Goal: Task Accomplishment & Management: Manage account settings

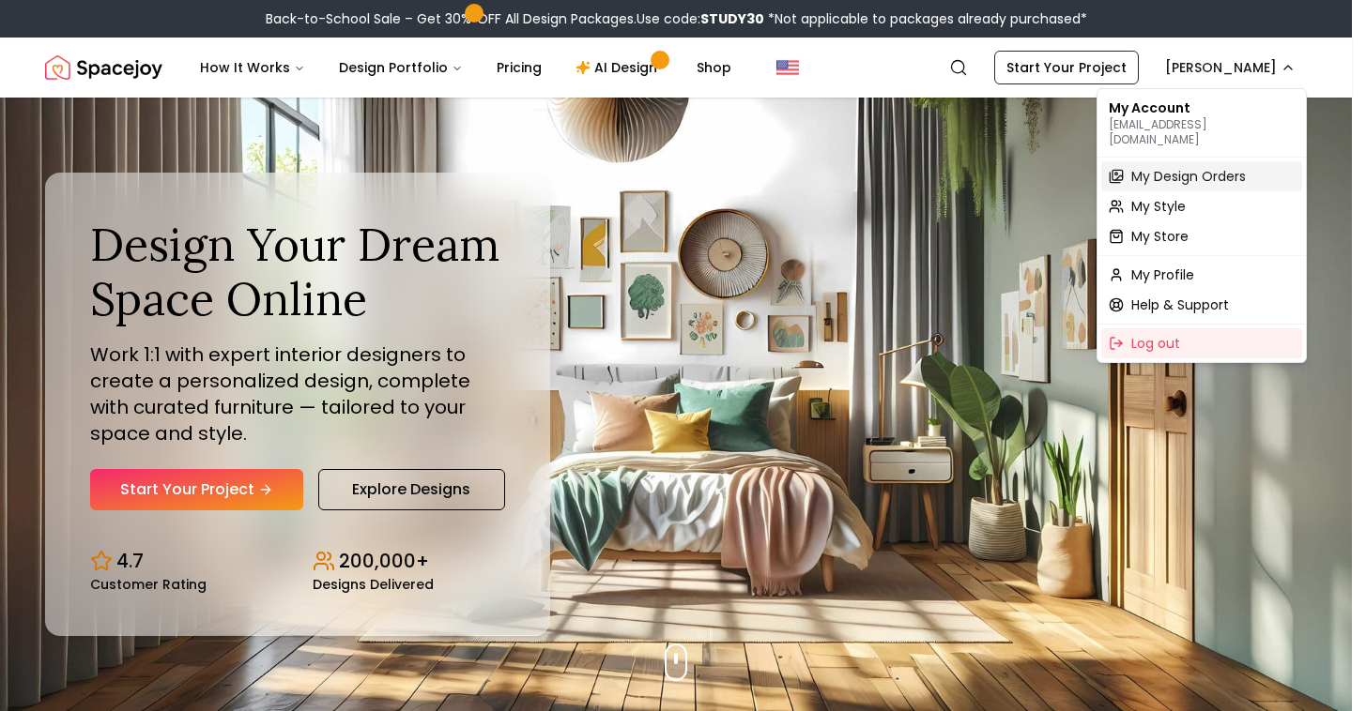
click at [1184, 167] on span "My Design Orders" at bounding box center [1188, 176] width 114 height 19
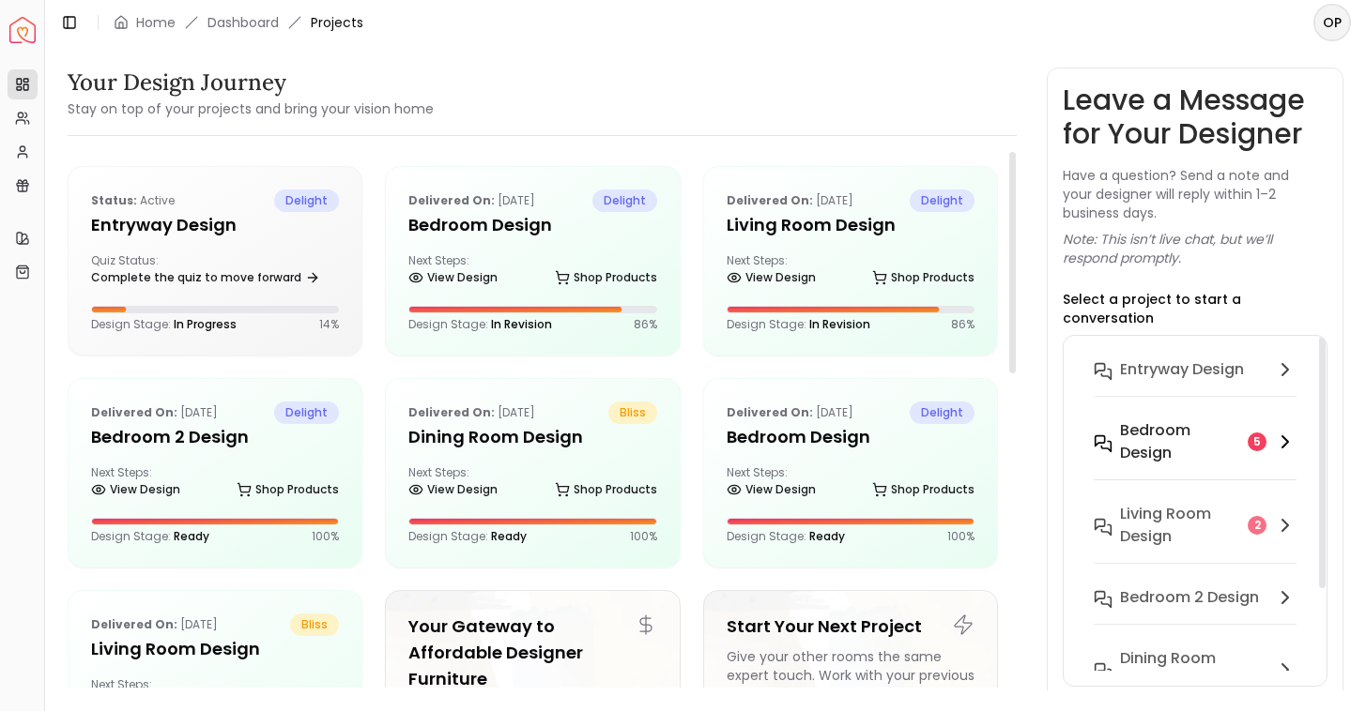
click at [1202, 420] on h6 "Bedroom design" at bounding box center [1180, 442] width 120 height 45
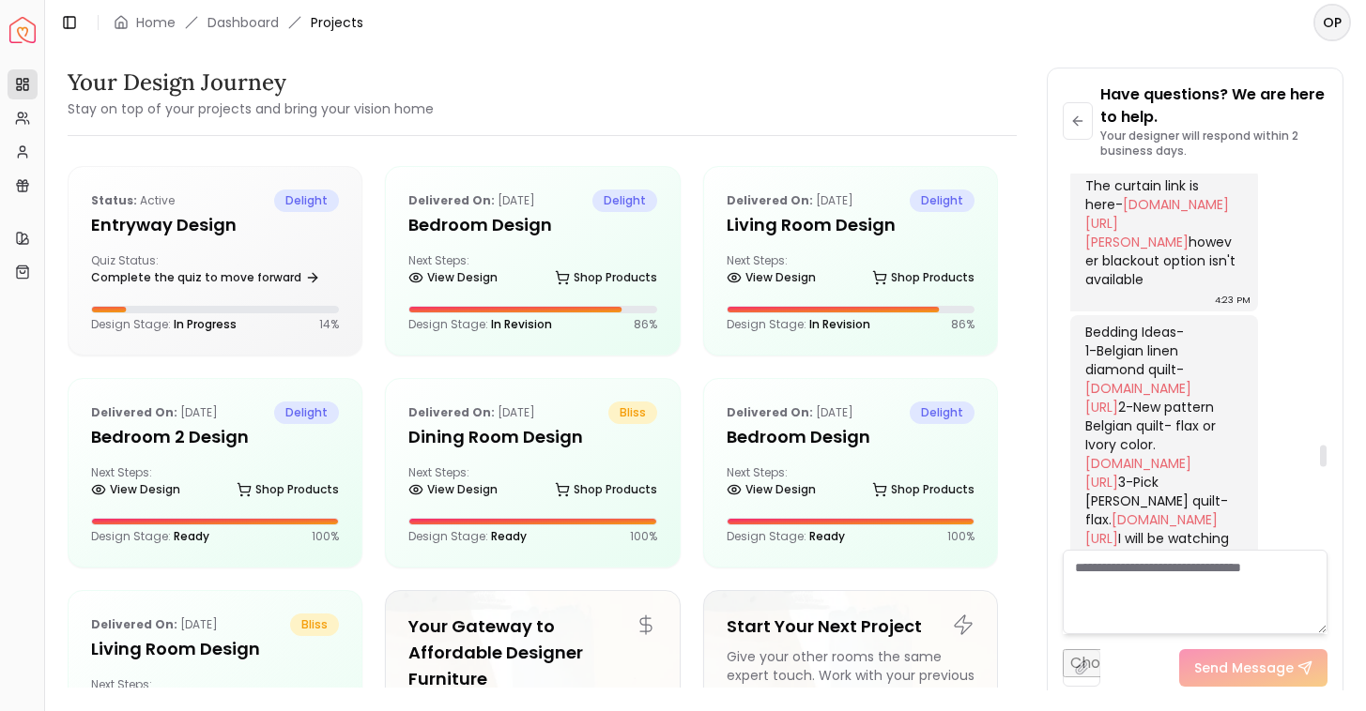
scroll to position [4677, 0]
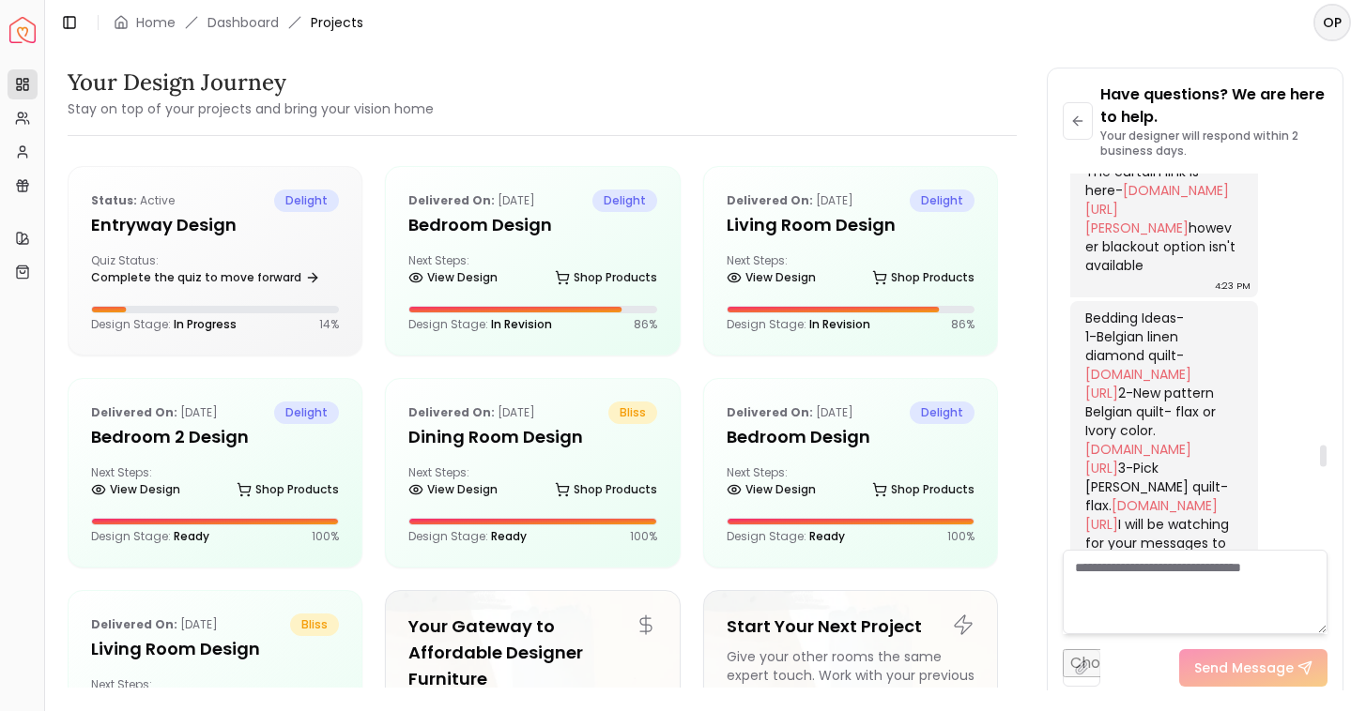
click at [1162, 125] on img at bounding box center [1147, 54] width 141 height 141
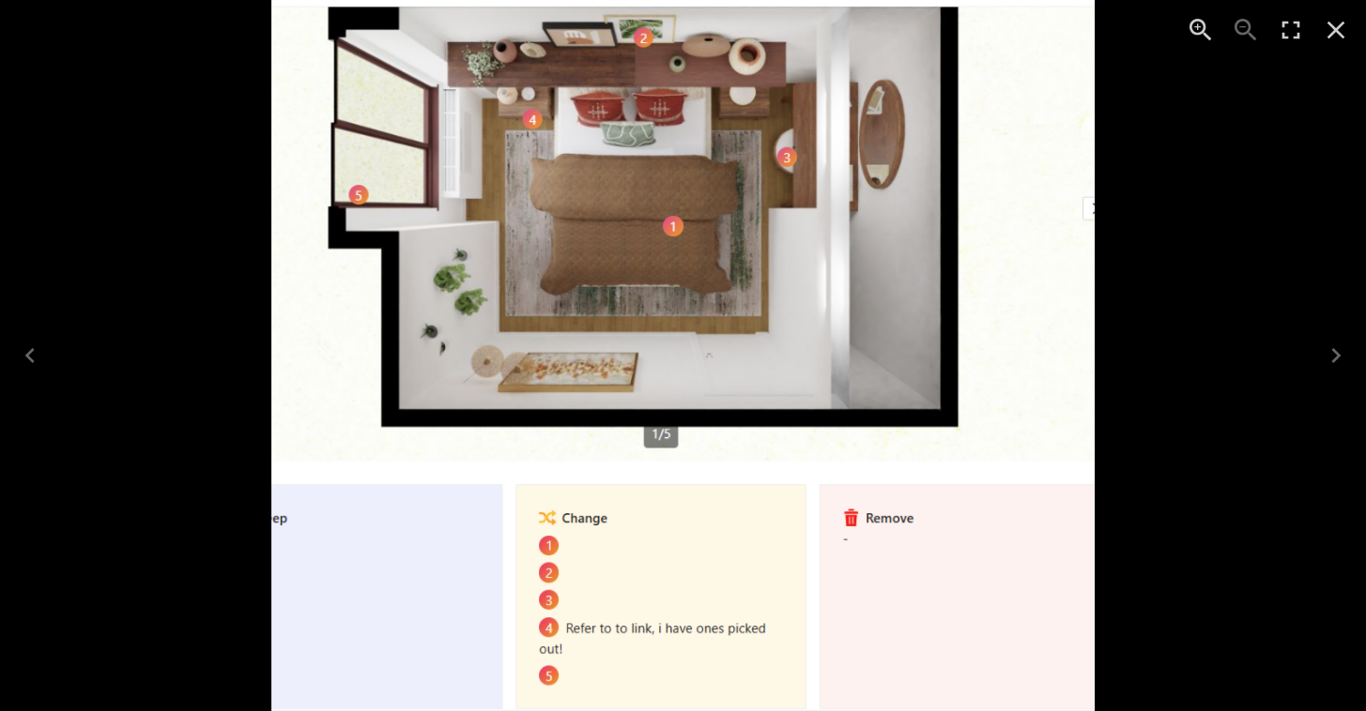
click at [531, 115] on img "1 of 1" at bounding box center [682, 355] width 823 height 711
click at [1333, 23] on icon "Close" at bounding box center [1335, 30] width 30 height 30
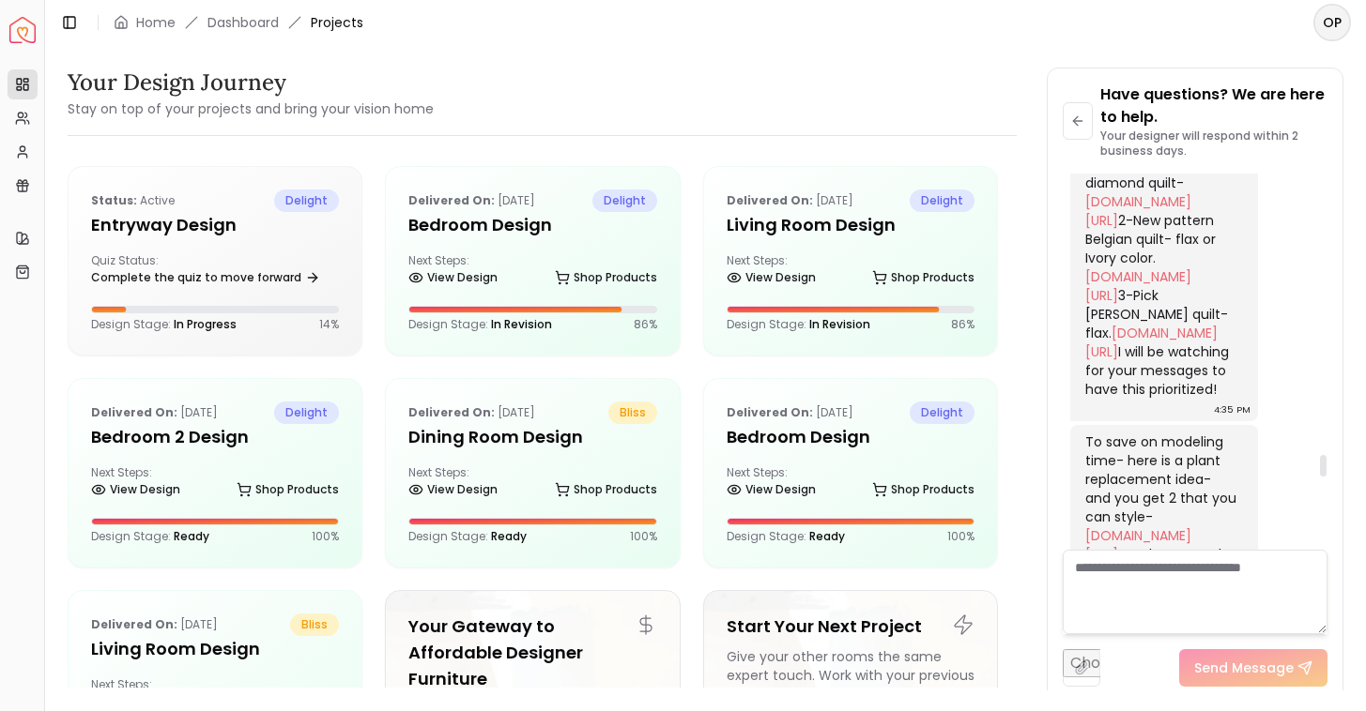
scroll to position [4868, 0]
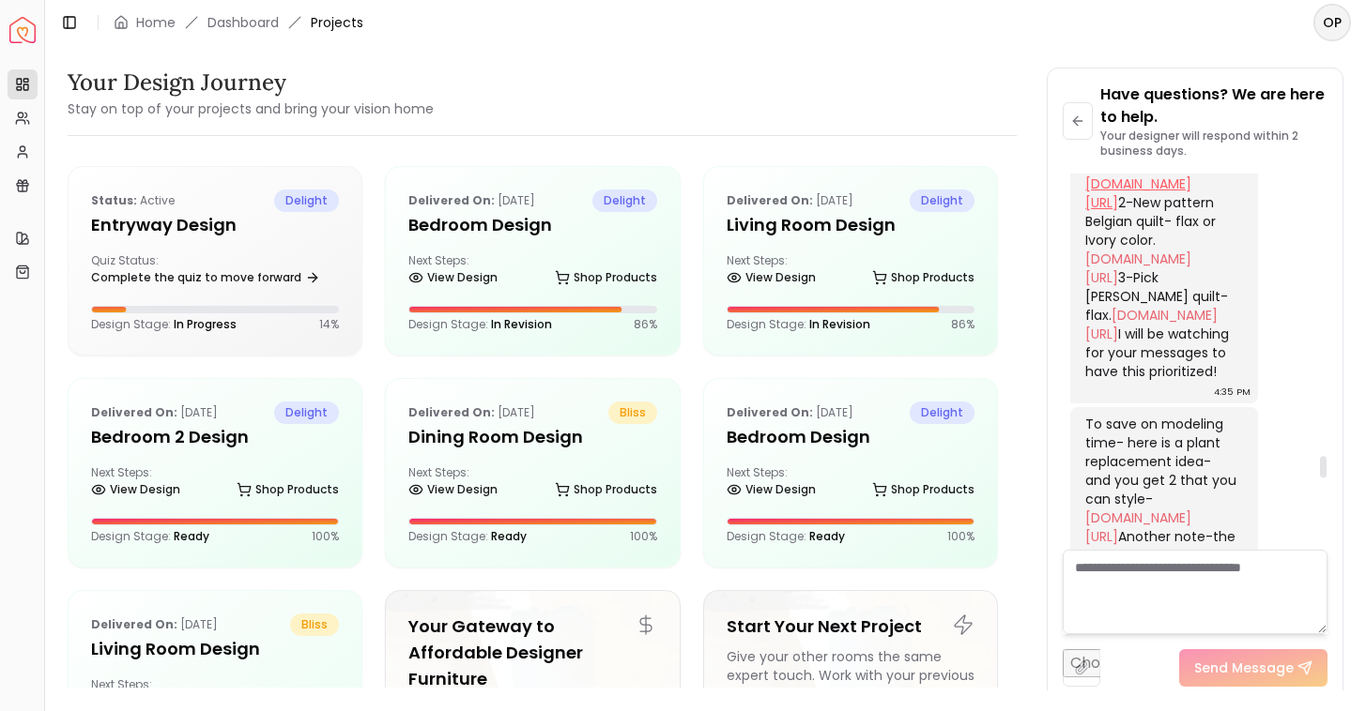
click at [1168, 212] on link "[DOMAIN_NAME][URL]" at bounding box center [1138, 194] width 106 height 38
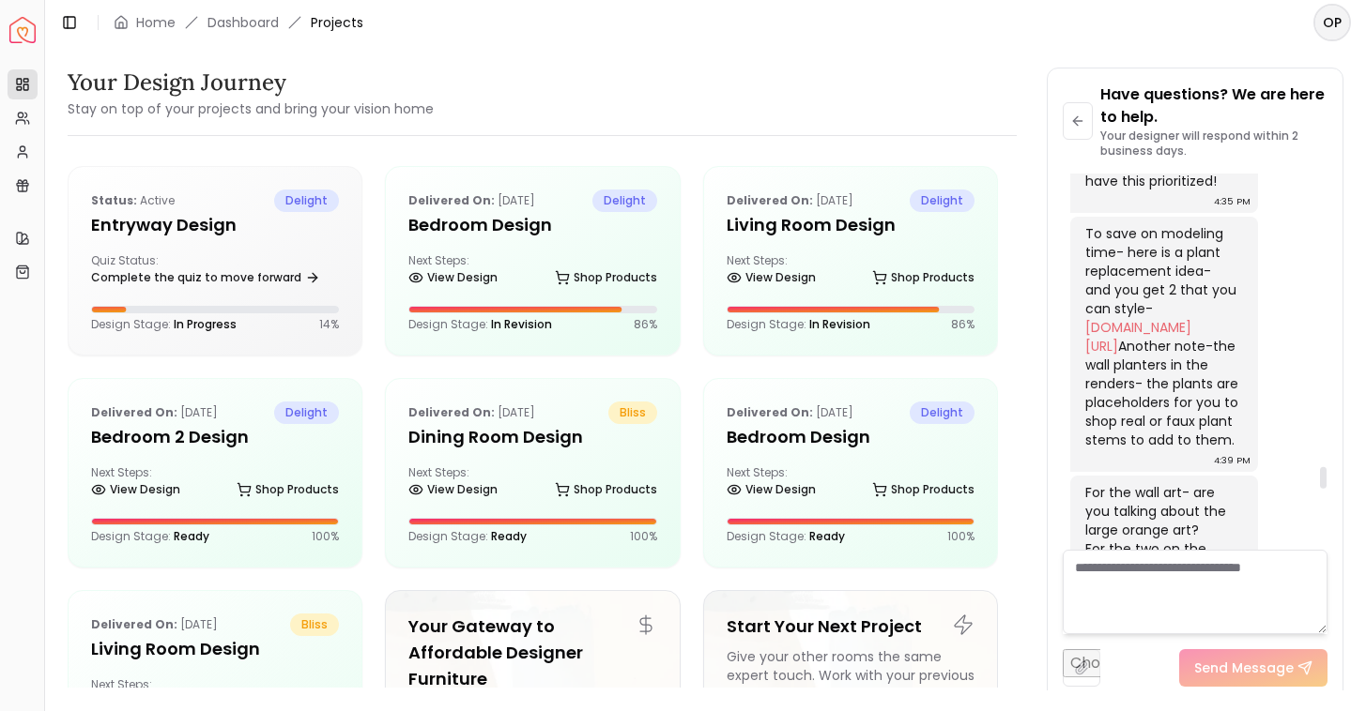
scroll to position [5063, 0]
click at [1191, 92] on link "[DOMAIN_NAME][URL]" at bounding box center [1138, 73] width 106 height 38
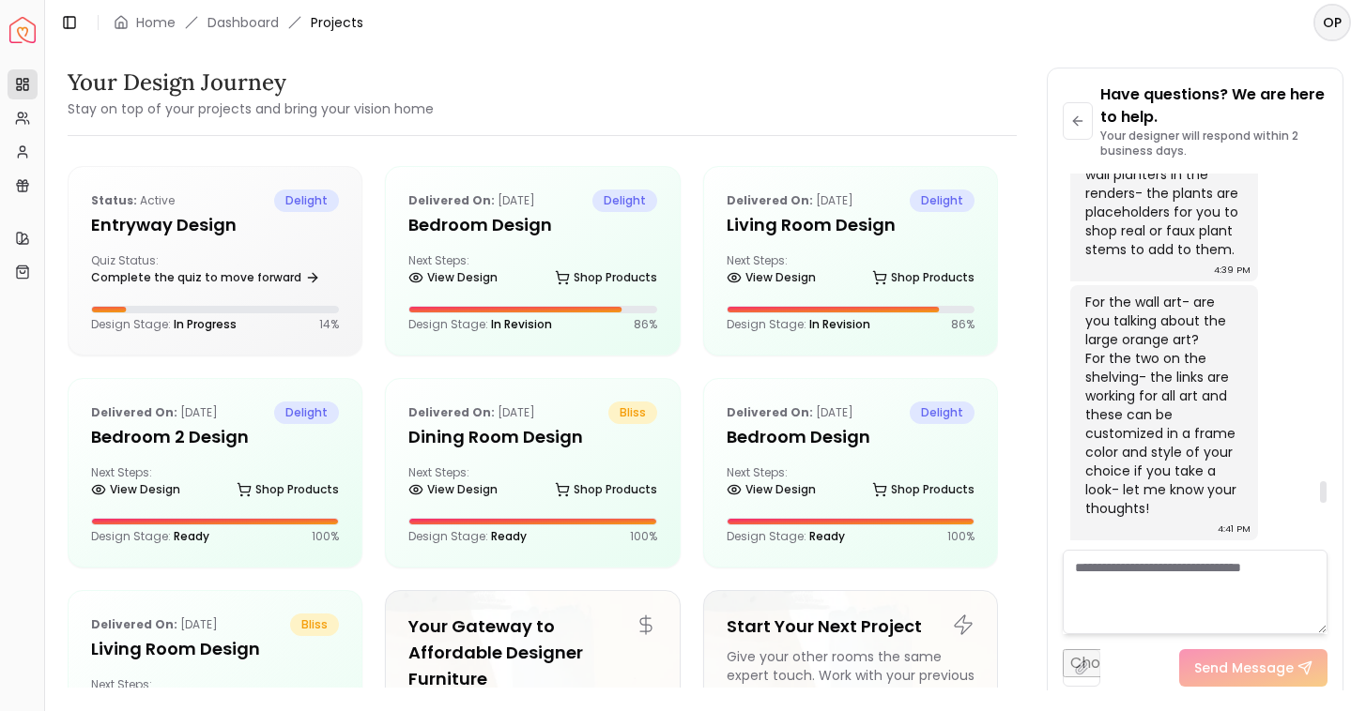
scroll to position [5302, 0]
click at [1149, 165] on link "[DOMAIN_NAME][URL]" at bounding box center [1138, 147] width 106 height 38
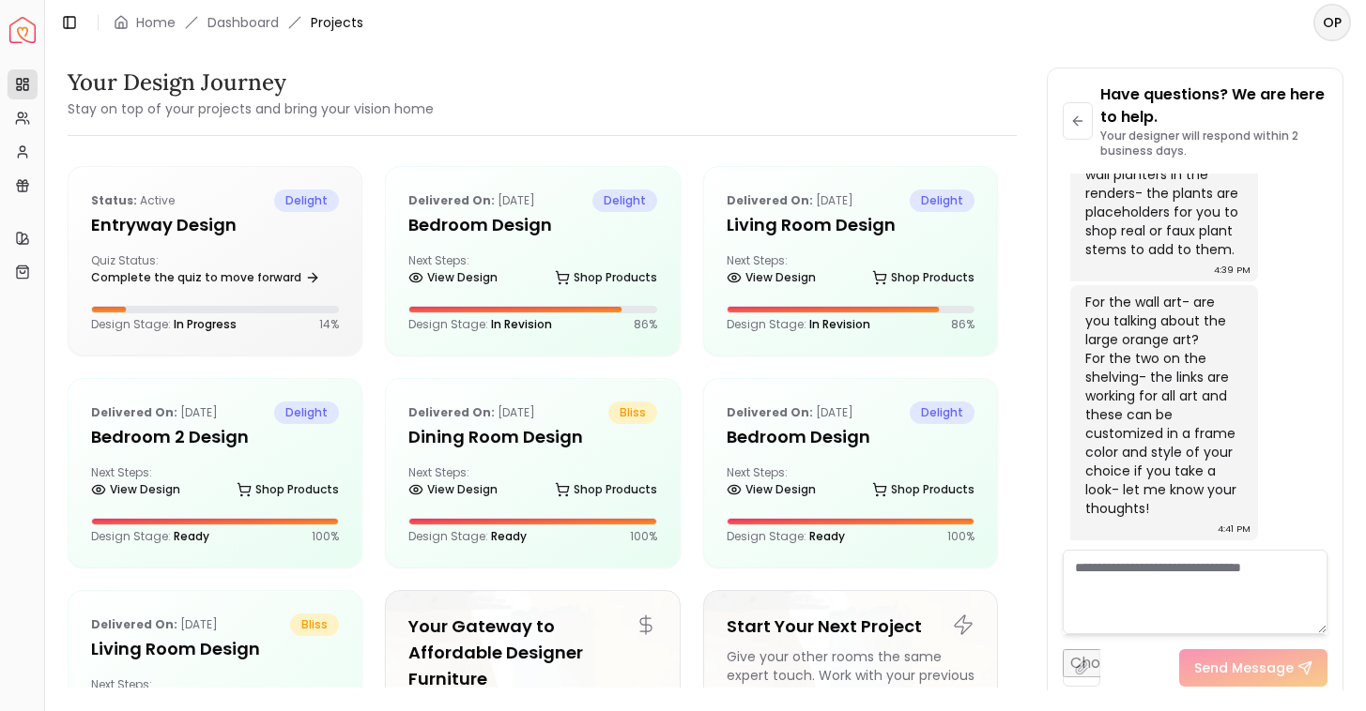
click at [1218, 579] on textarea at bounding box center [1194, 592] width 265 height 84
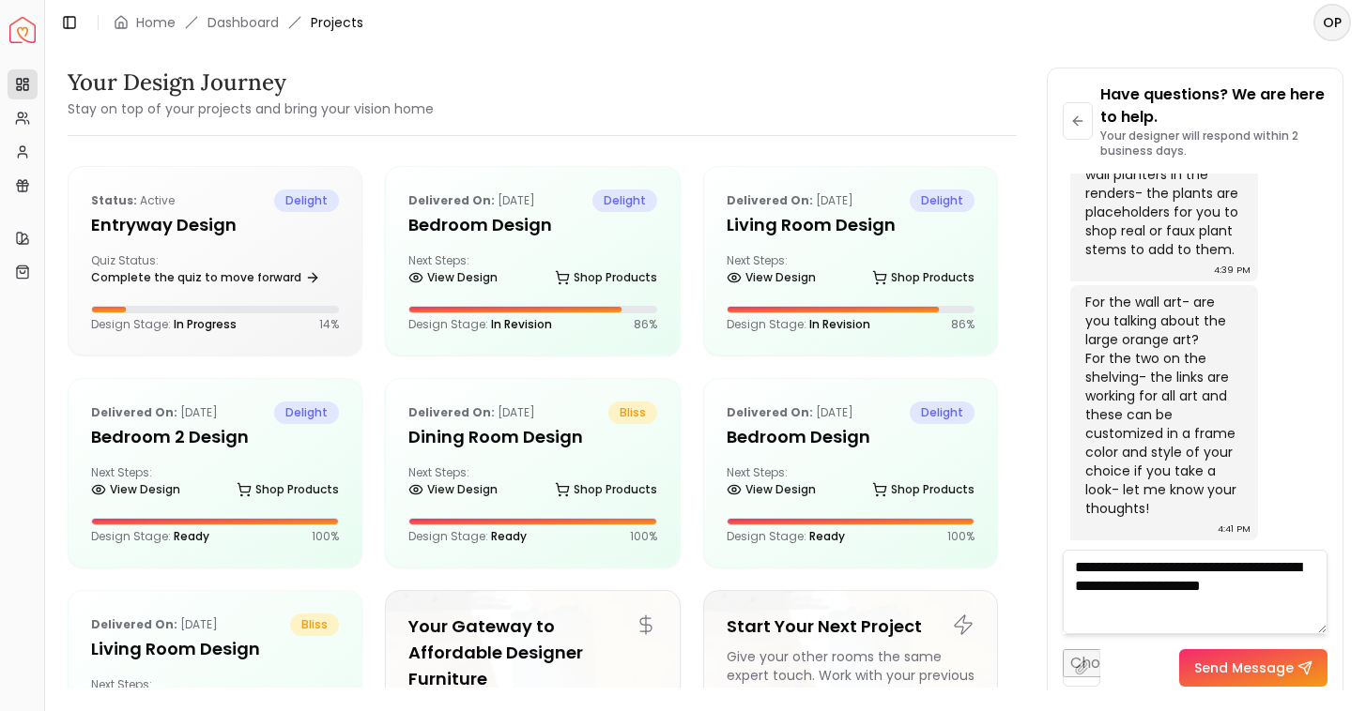
type textarea "**********"
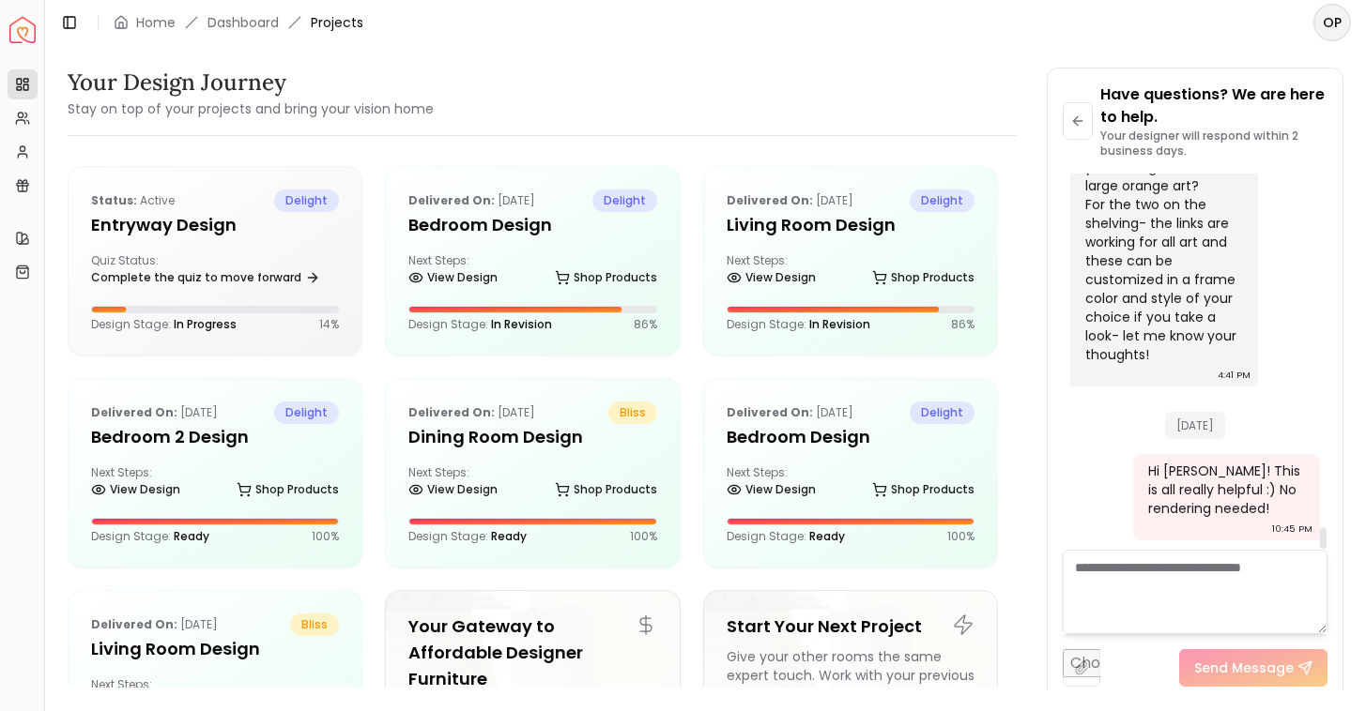
scroll to position [6248, 0]
type textarea "*"
click at [869, 293] on div "Delivered on: [DATE] delight Living Room design Next Steps: View Design Shop Pr…" at bounding box center [850, 261] width 293 height 188
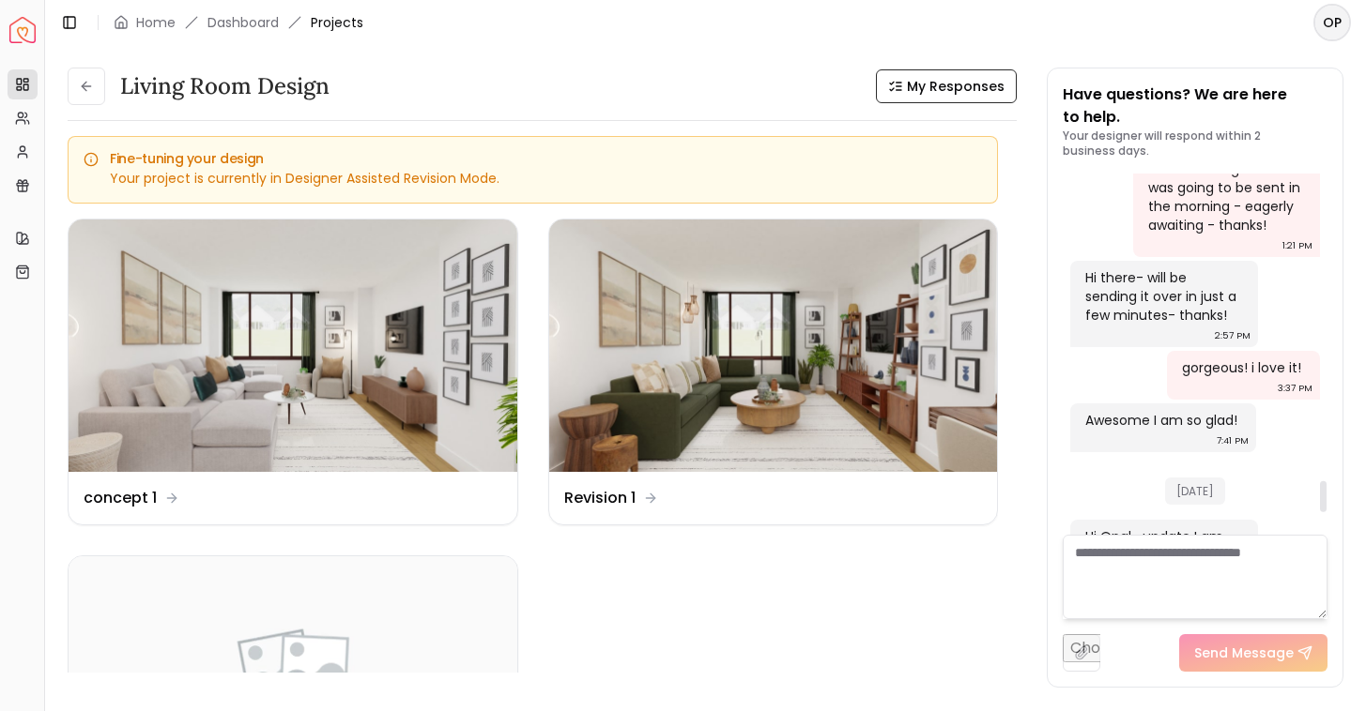
scroll to position [3832, 0]
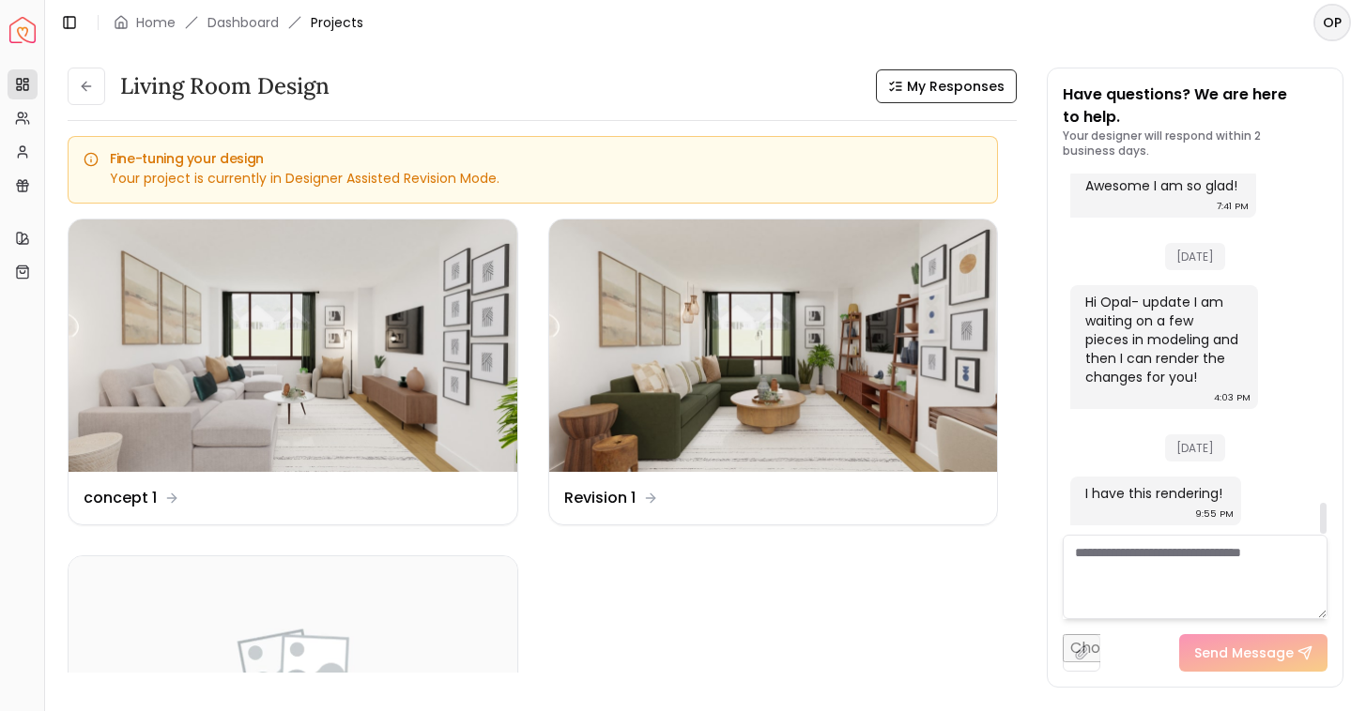
click at [1148, 574] on textarea at bounding box center [1194, 577] width 265 height 84
type textarea "**********"
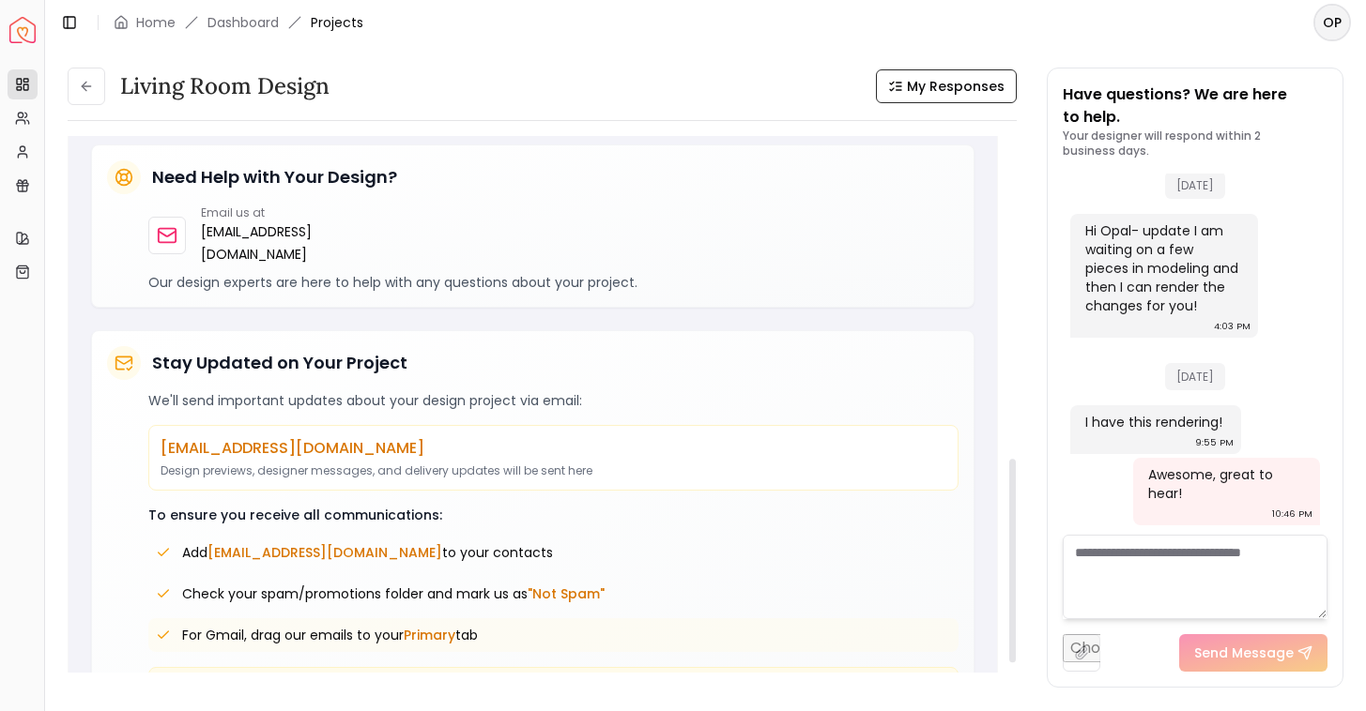
scroll to position [843, 0]
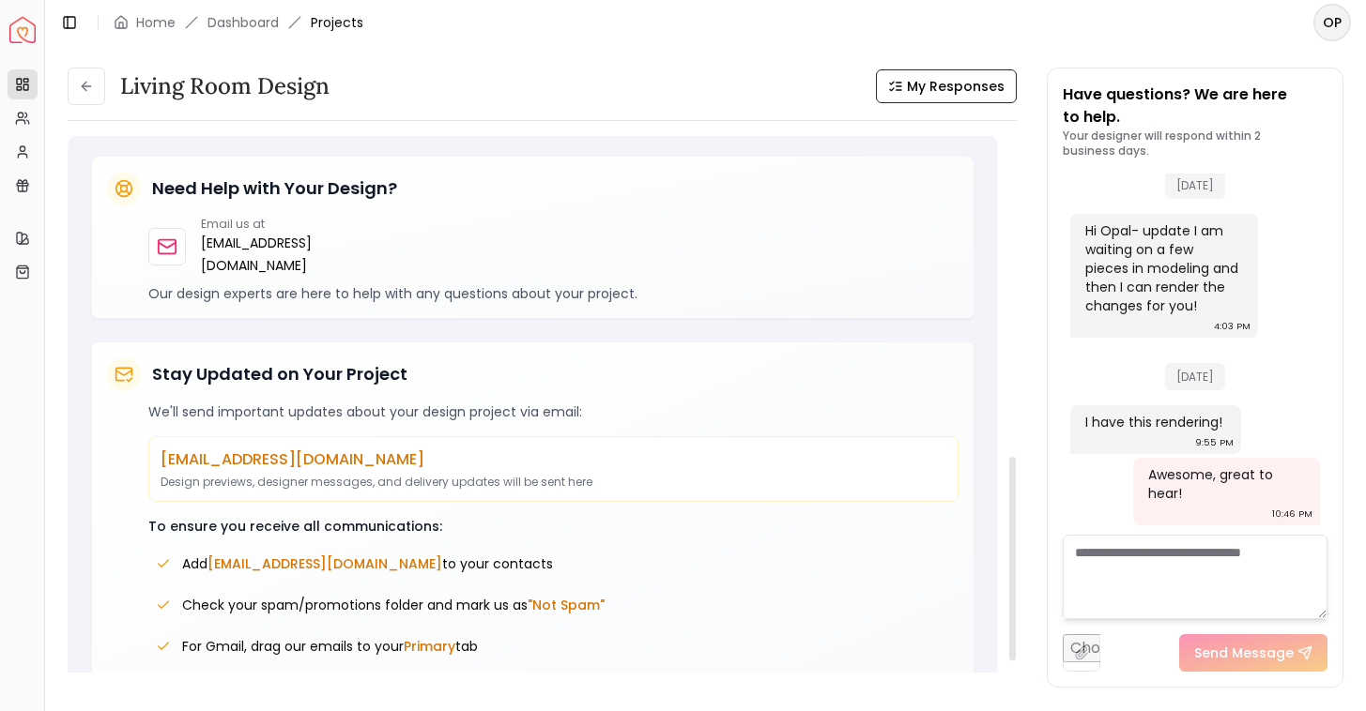
click at [1278, 581] on textarea at bounding box center [1194, 577] width 265 height 84
type textarea "**********"
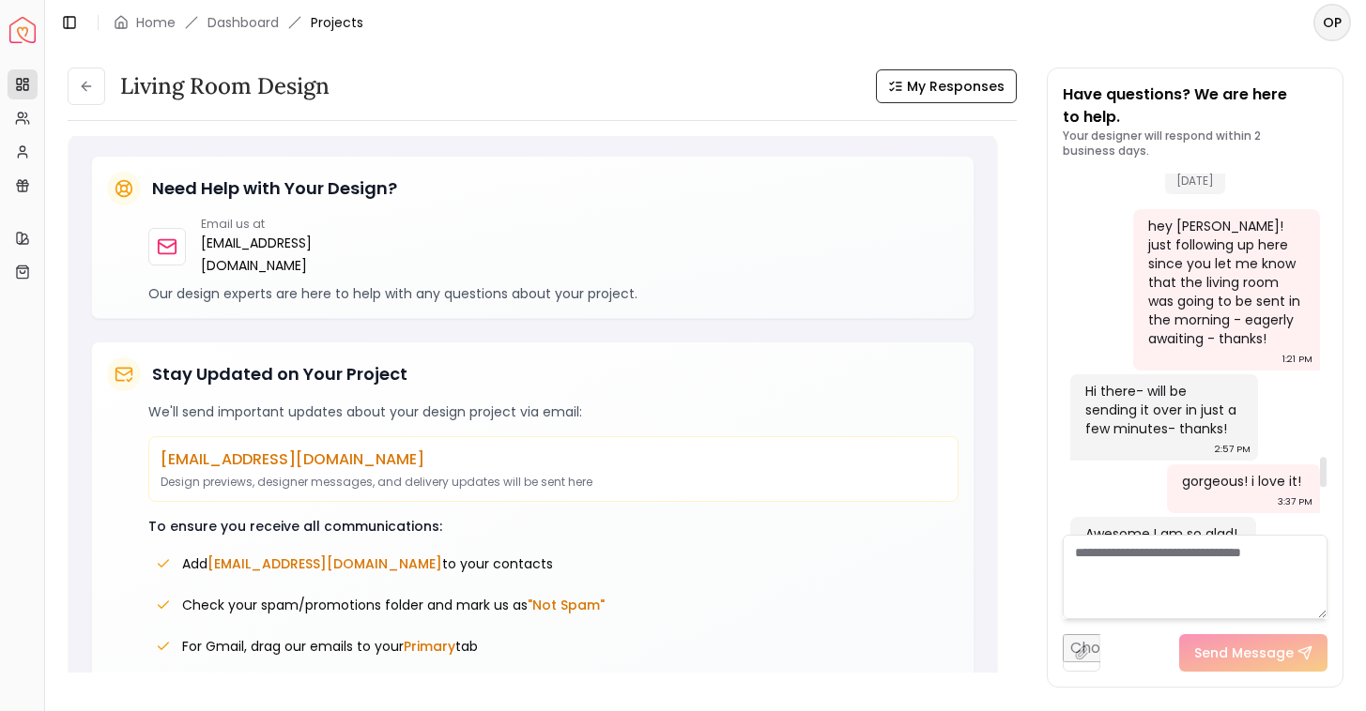
scroll to position [3578, 0]
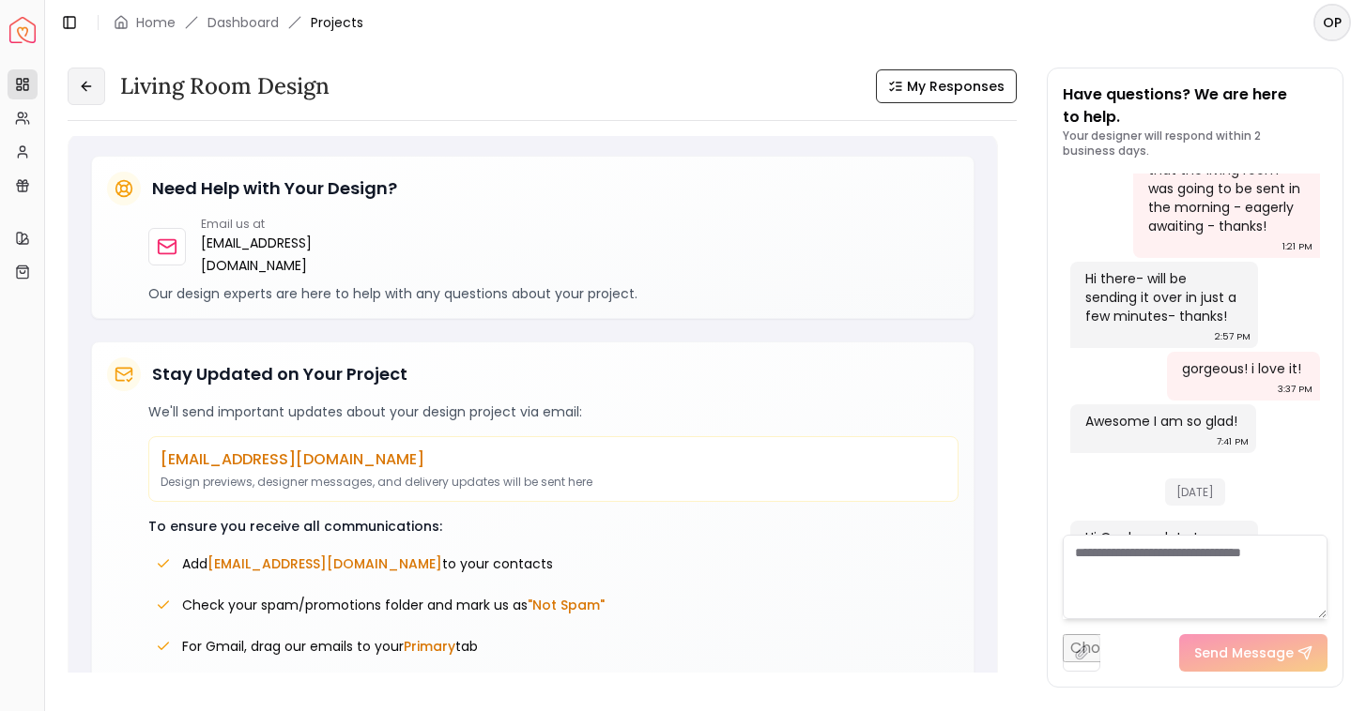
click at [89, 90] on icon at bounding box center [86, 86] width 15 height 15
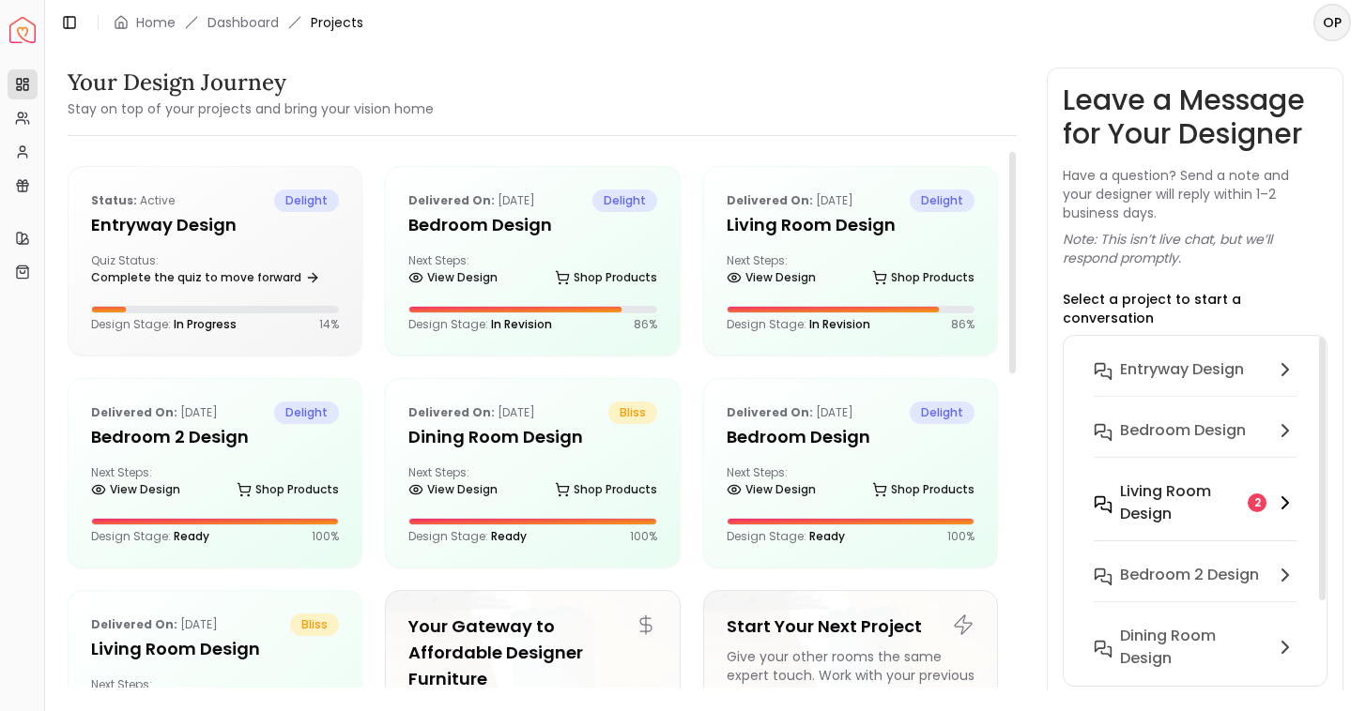
click at [1180, 481] on h6 "Living Room design" at bounding box center [1180, 503] width 120 height 45
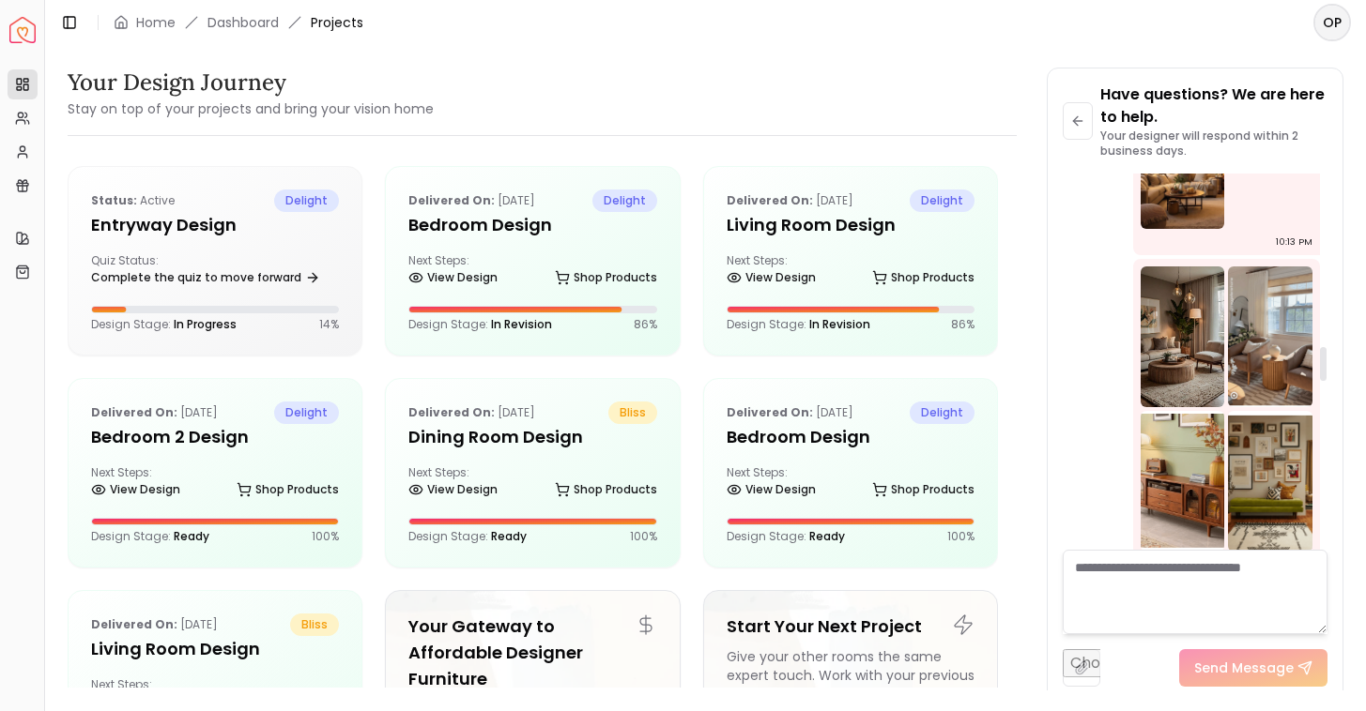
scroll to position [1848, 0]
